Goal: Transaction & Acquisition: Subscribe to service/newsletter

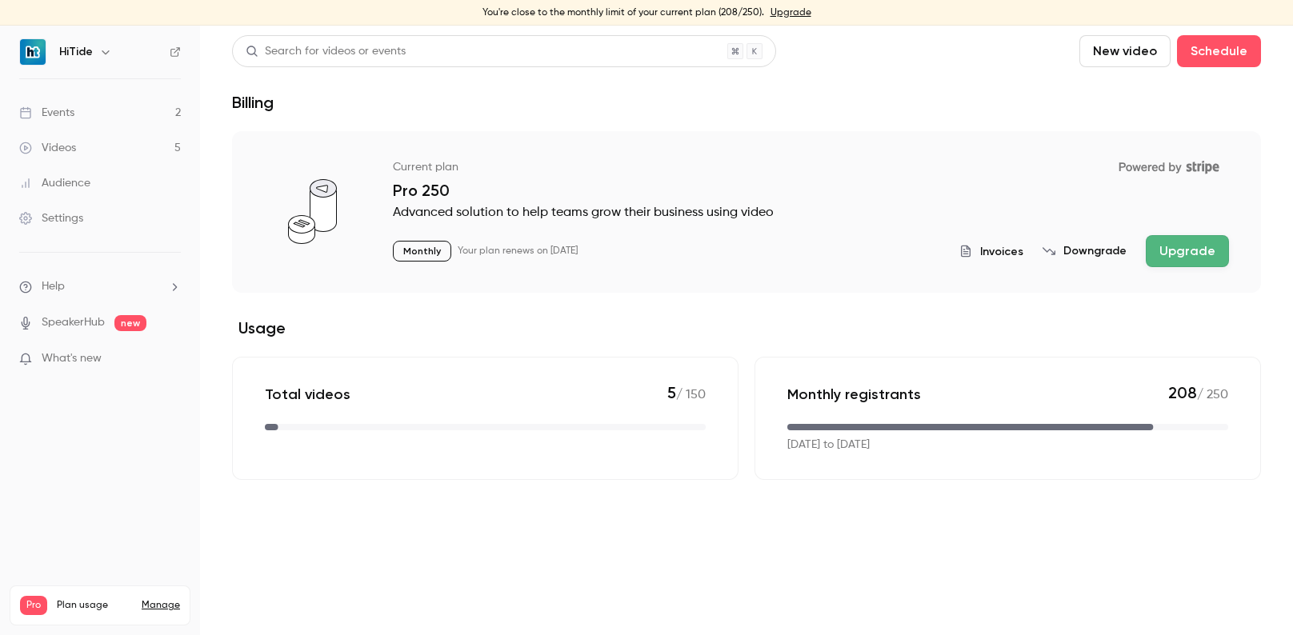
click at [1202, 255] on button "Upgrade" at bounding box center [1186, 251] width 83 height 32
